Goal: Task Accomplishment & Management: Use online tool/utility

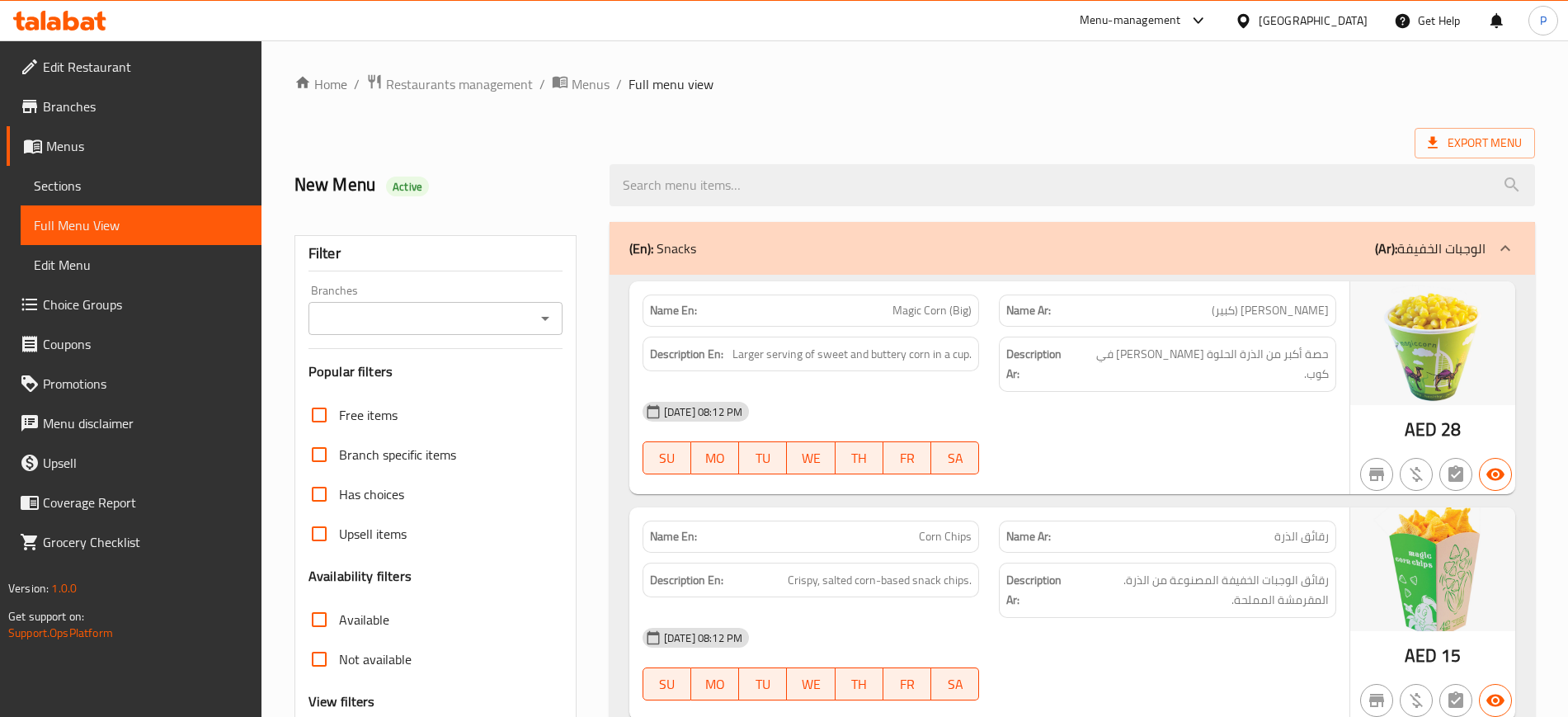
scroll to position [2439, 0]
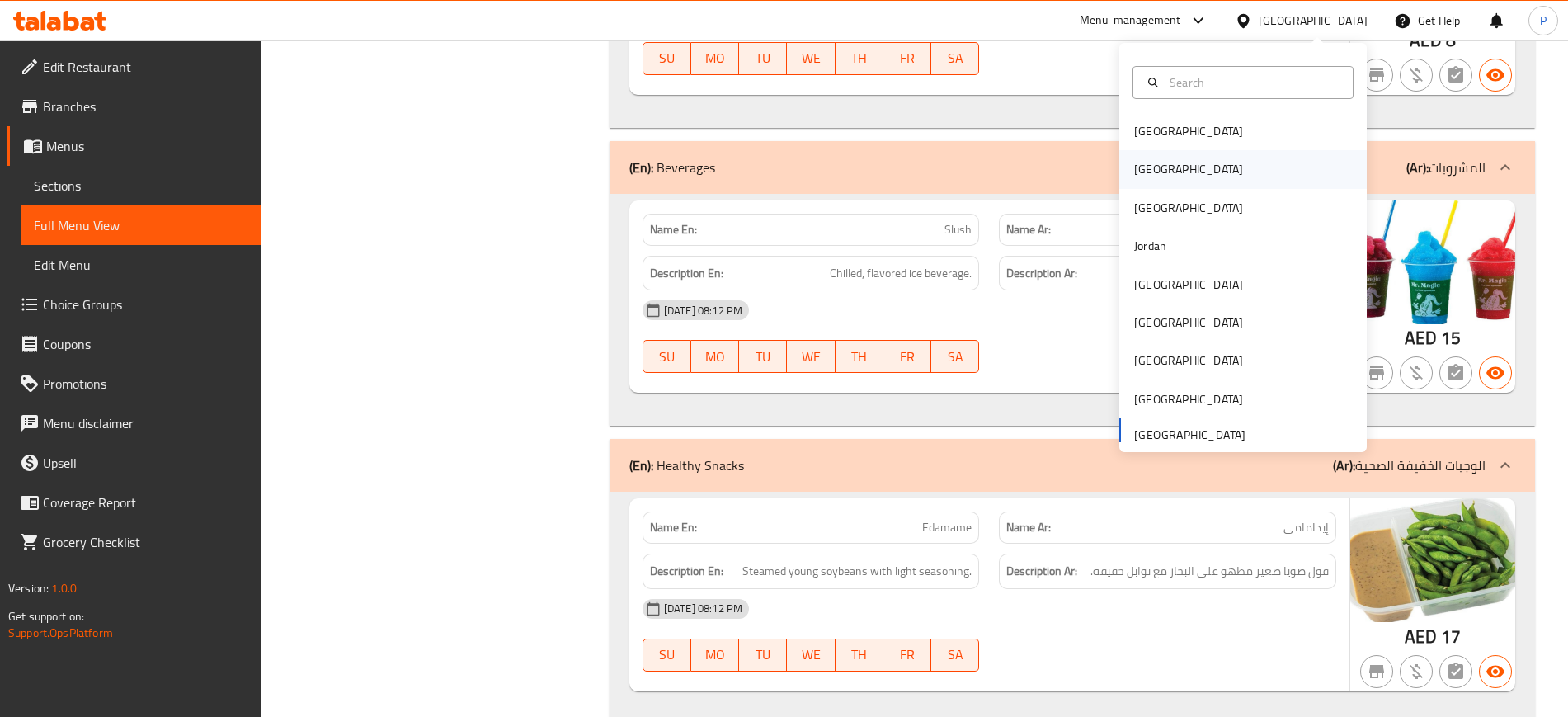
click at [1134, 176] on div "[GEOGRAPHIC_DATA]" at bounding box center [1188, 169] width 109 height 18
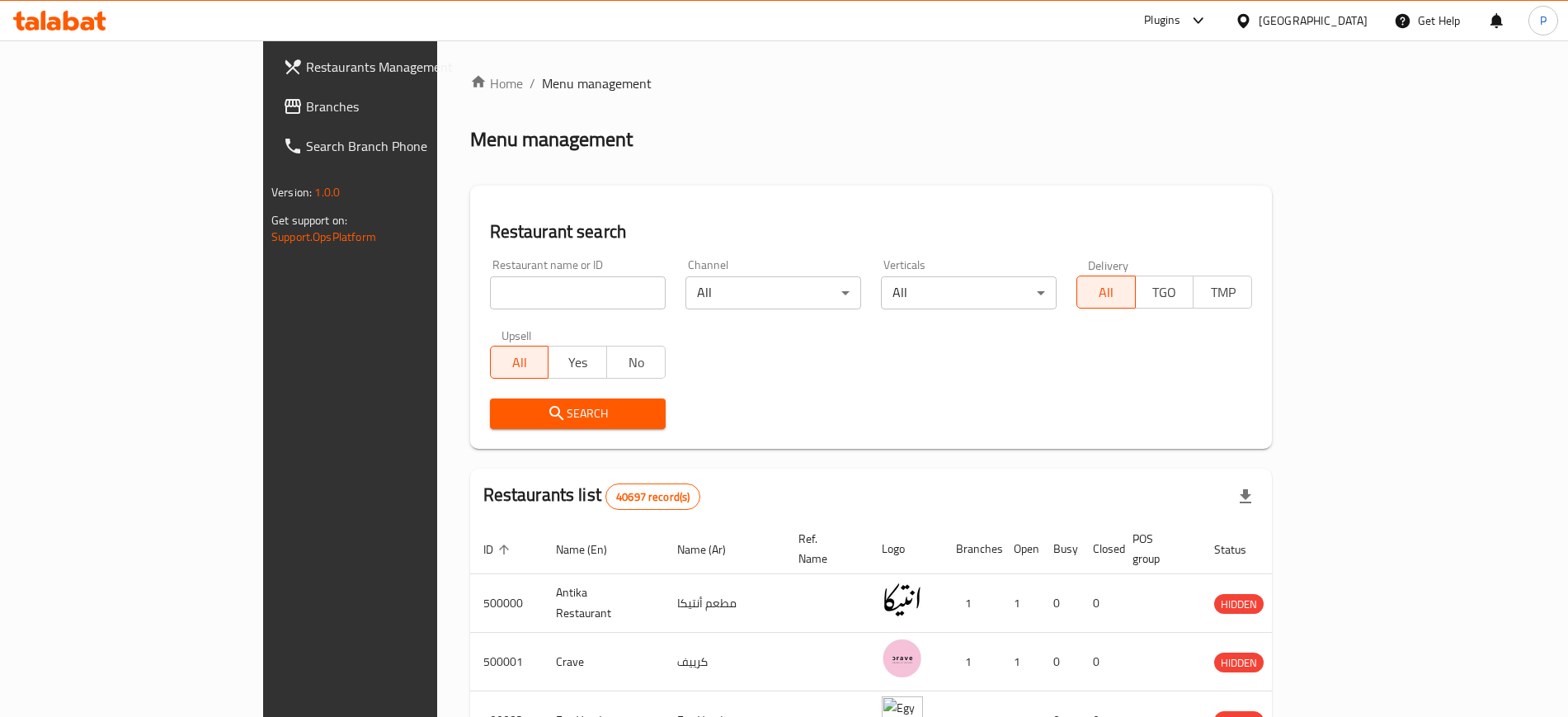
drag, startPoint x: 447, startPoint y: 274, endPoint x: 440, endPoint y: 293, distance: 20.2
click at [490, 292] on div "Restaurant name or ID Restaurant name or ID" at bounding box center [577, 283] width 176 height 50
click at [490, 293] on input "search" at bounding box center [577, 293] width 176 height 33
paste input "Spago"
type input "Spago"
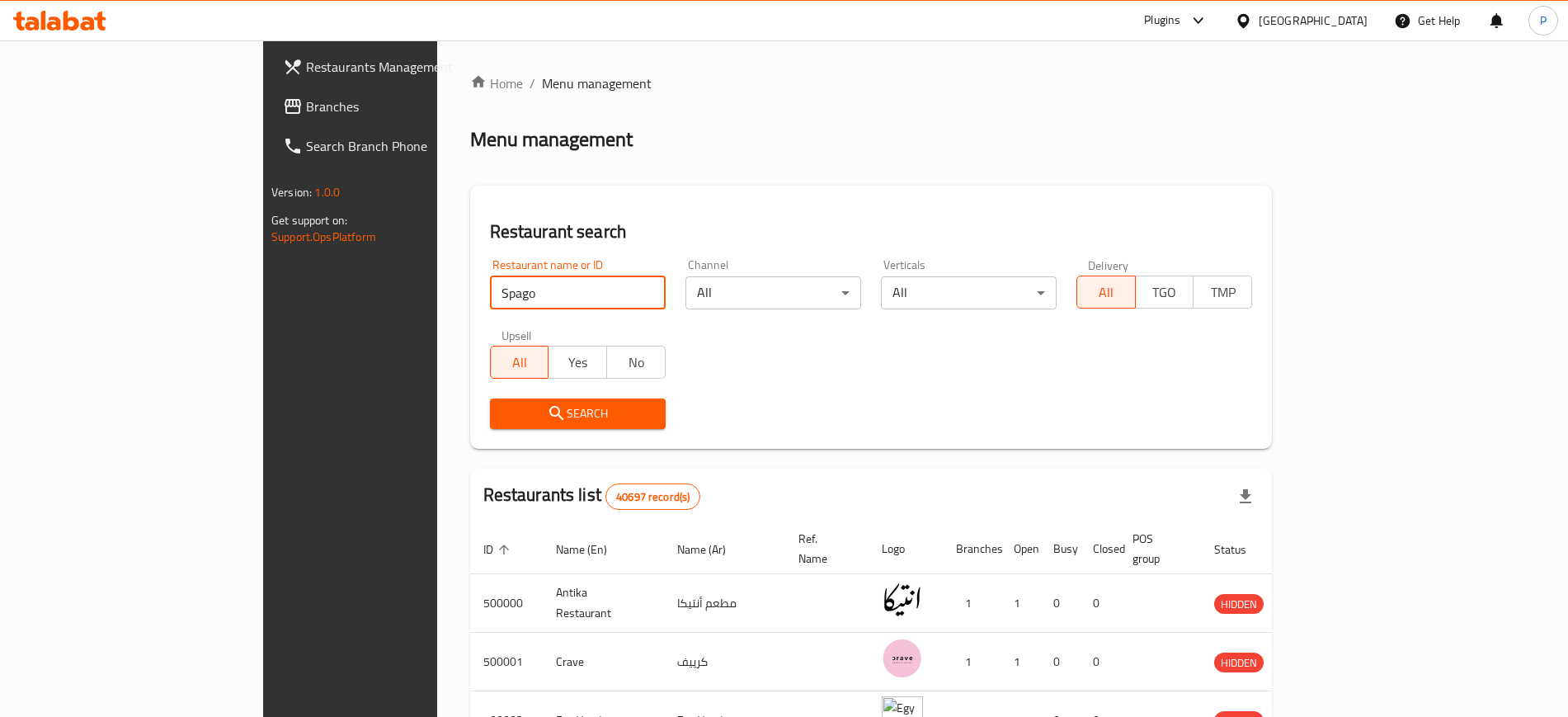
click button "Search" at bounding box center [577, 413] width 176 height 31
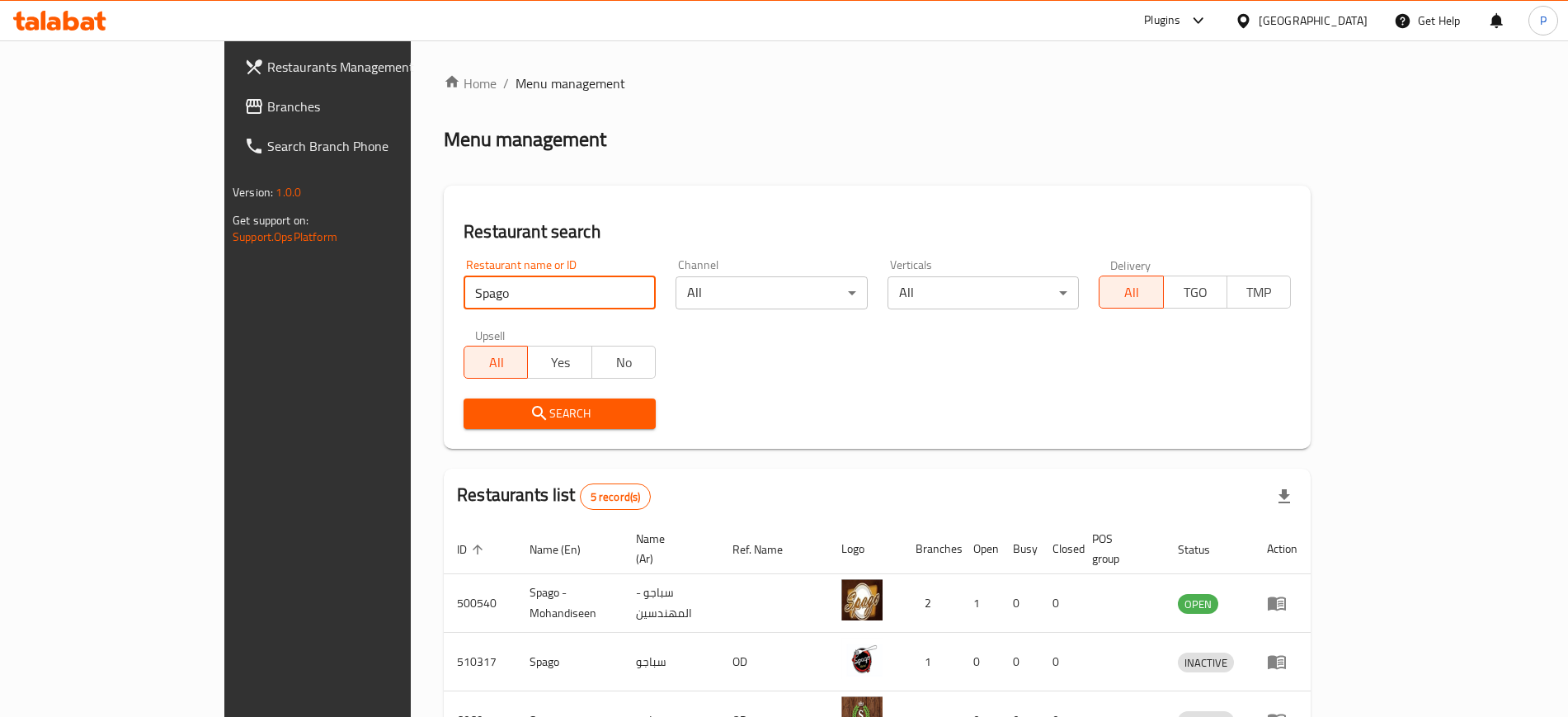
click at [267, 101] on span "Branches" at bounding box center [370, 106] width 205 height 20
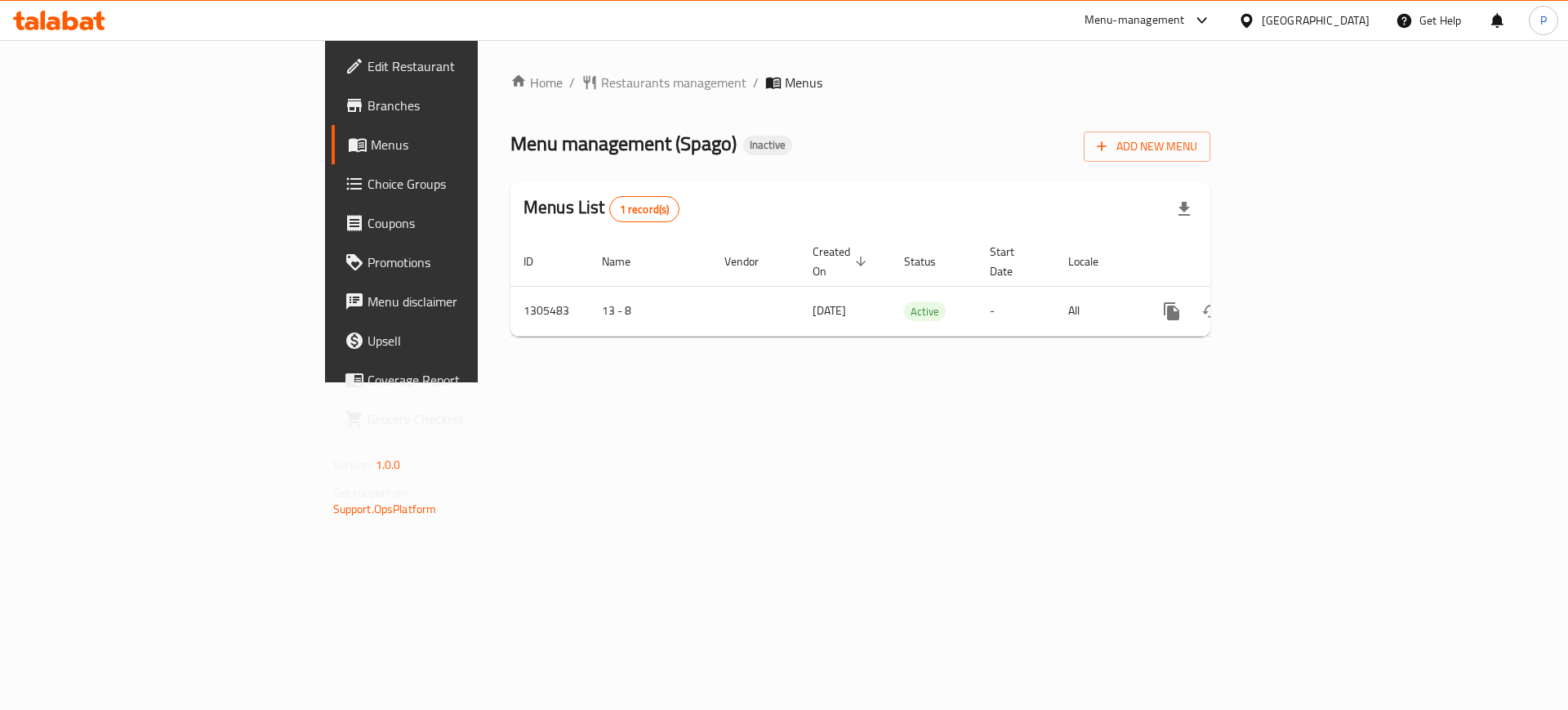
drag, startPoint x: 435, startPoint y: 393, endPoint x: 583, endPoint y: 392, distance: 148.0
click at [478, 382] on div "Home / Restaurants management / Menus Menu management ( Spago ) Inactive Add Ne…" at bounding box center [860, 211] width 766 height 342
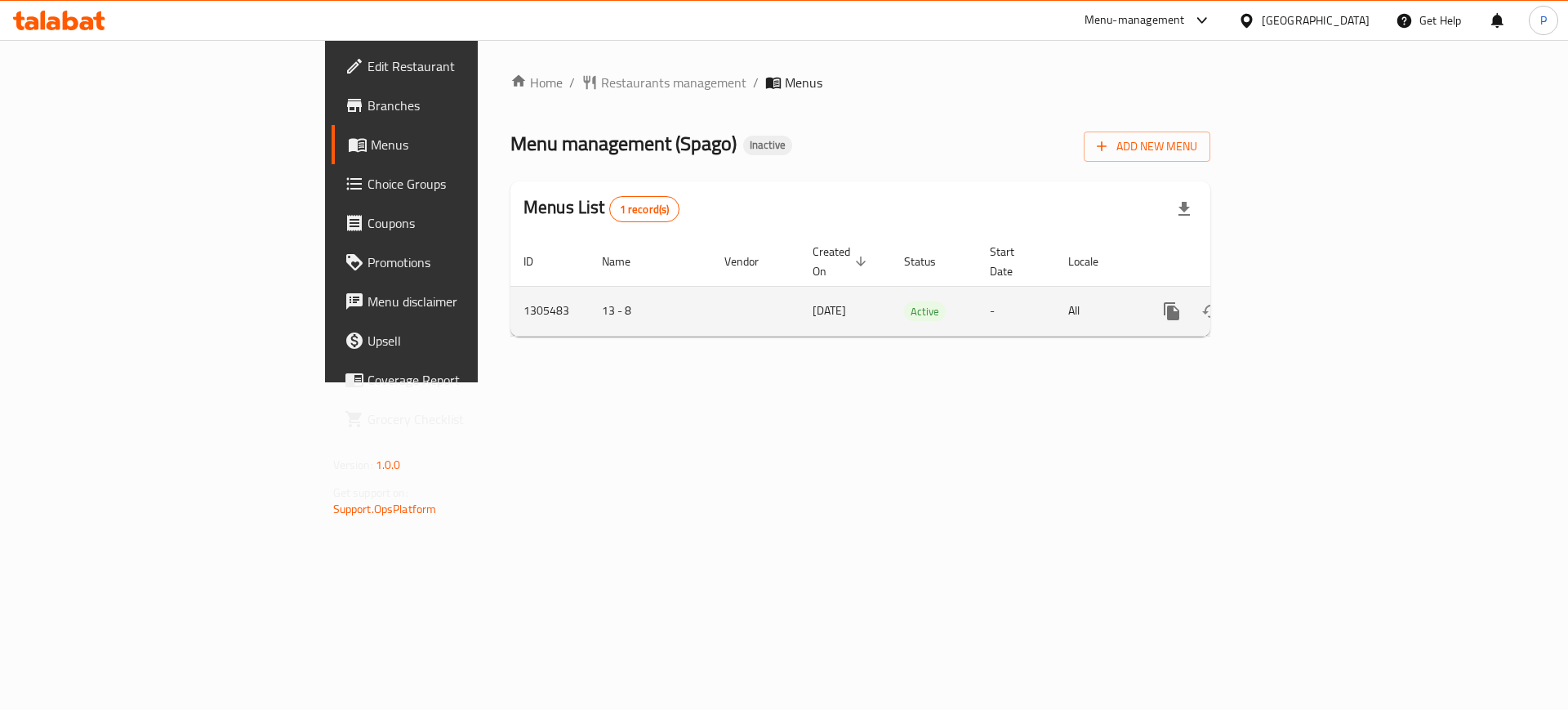
click at [1299, 302] on icon "enhanced table" at bounding box center [1289, 311] width 19 height 19
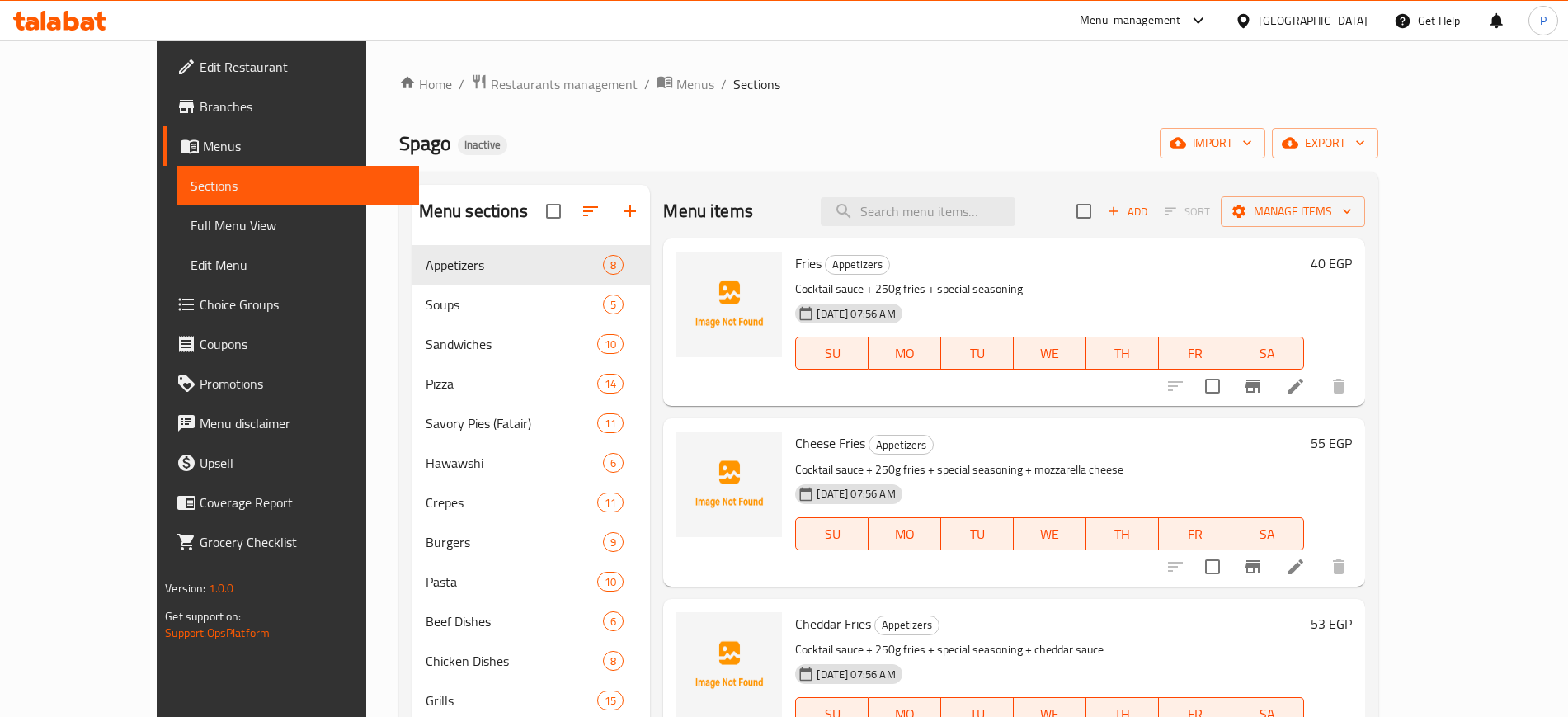
click at [1252, 140] on span "import" at bounding box center [1212, 143] width 79 height 20
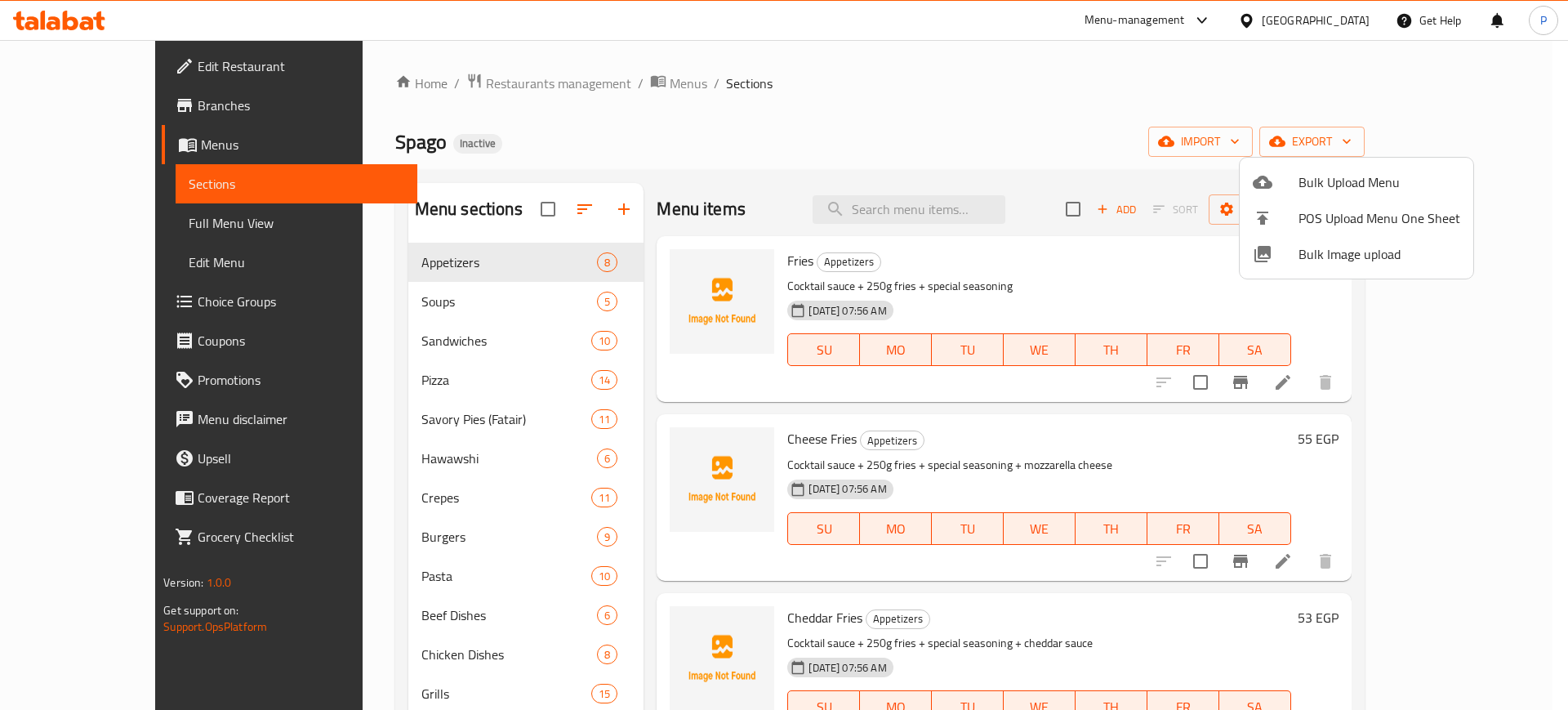
click at [1341, 254] on span "Bulk Image upload" at bounding box center [1379, 254] width 161 height 19
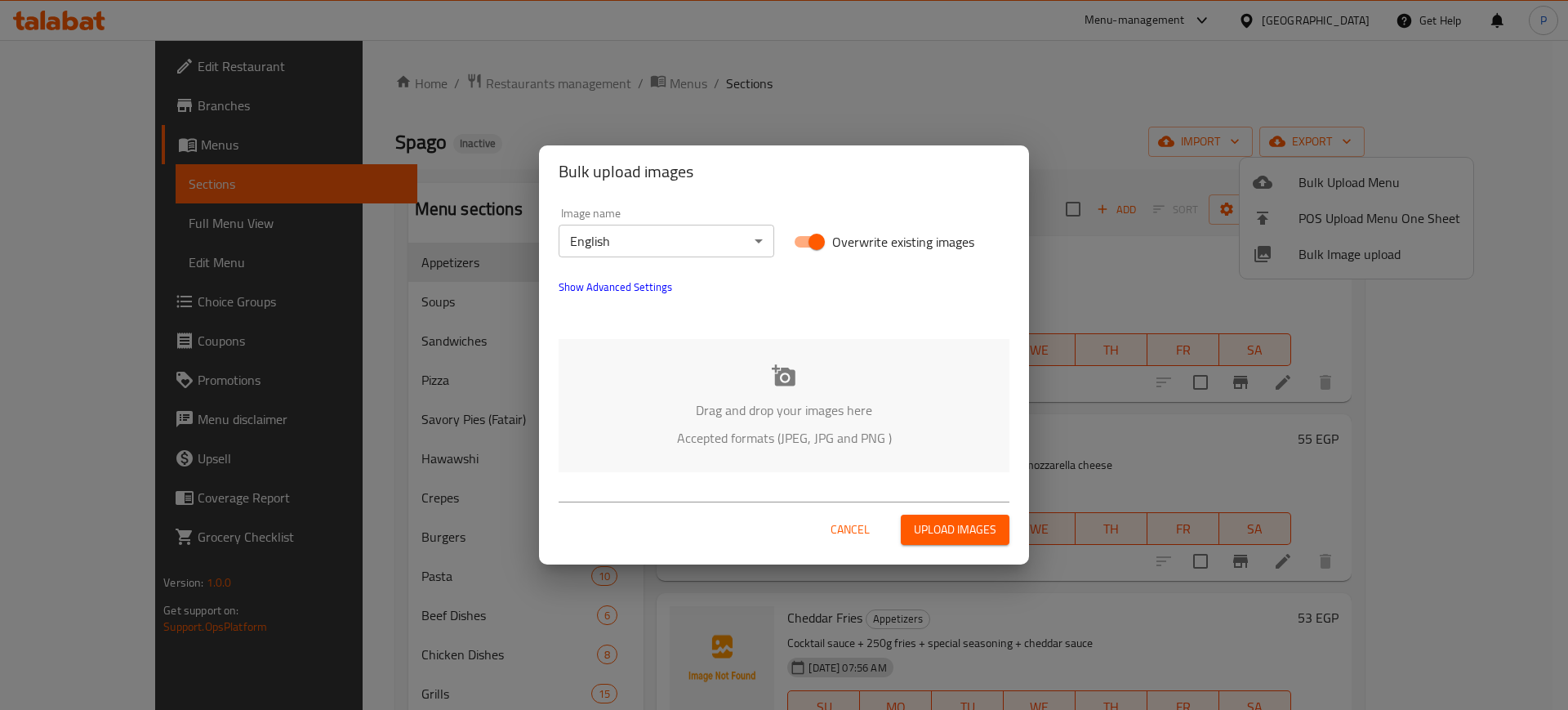
click at [787, 316] on div at bounding box center [784, 315] width 471 height 19
click at [783, 364] on icon at bounding box center [783, 376] width 24 height 24
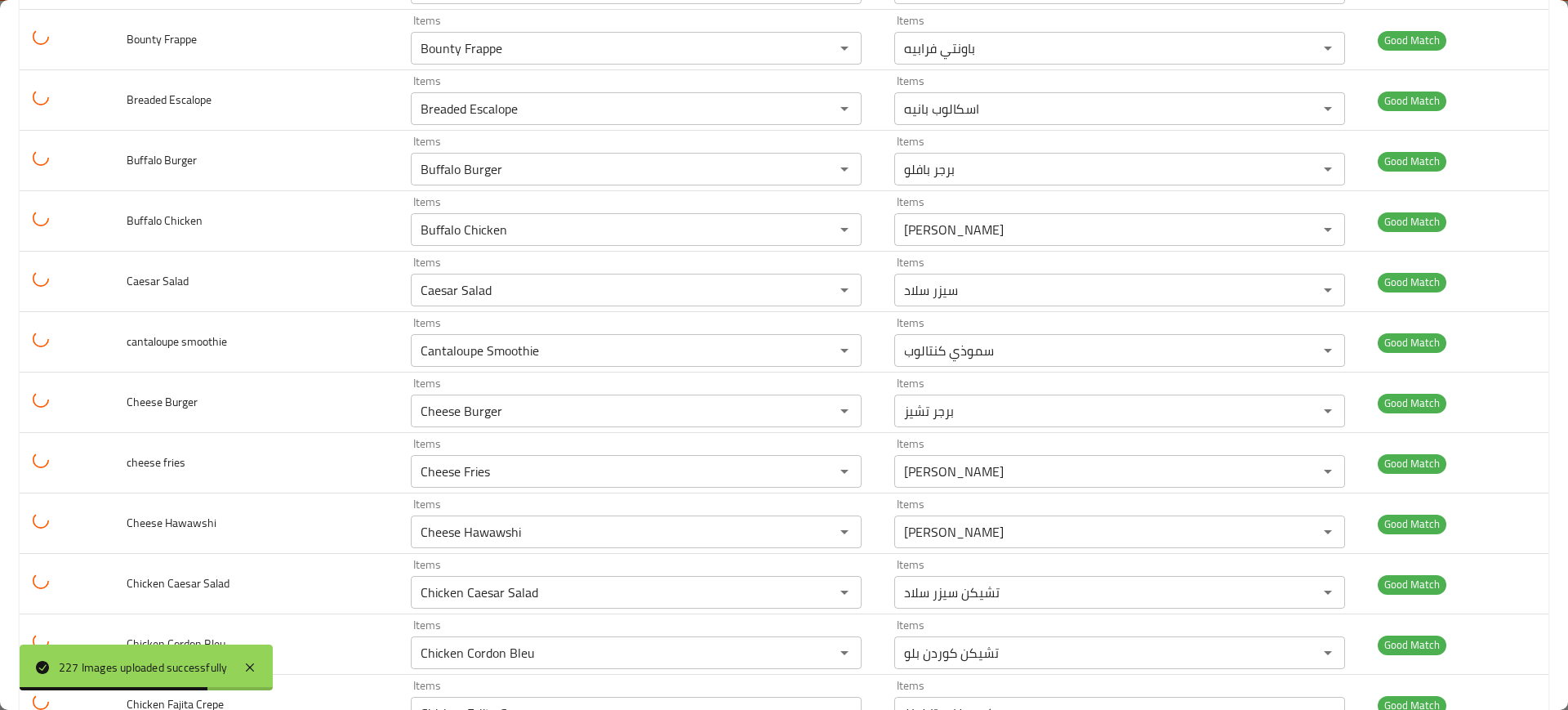
scroll to position [1327, 0]
